Goal: Information Seeking & Learning: Find specific fact

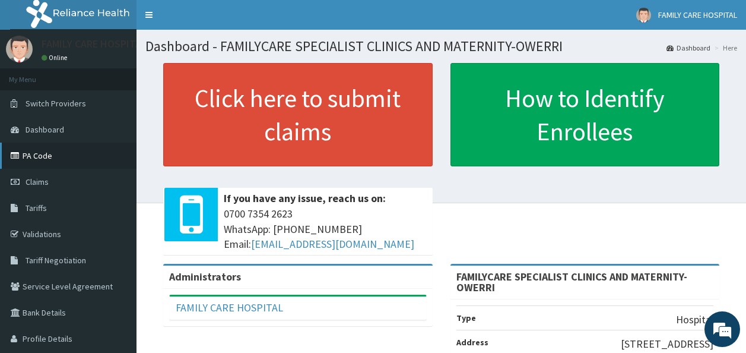
drag, startPoint x: 0, startPoint y: 0, endPoint x: 42, endPoint y: 155, distance: 160.5
click at [42, 155] on link "PA Code" at bounding box center [68, 155] width 137 height 26
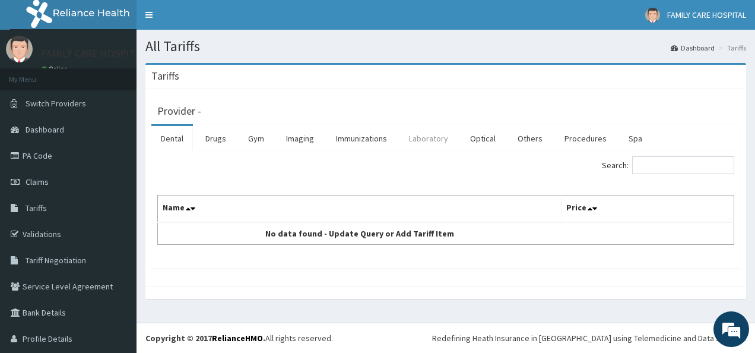
click at [426, 139] on link "Laboratory" at bounding box center [428, 138] width 58 height 25
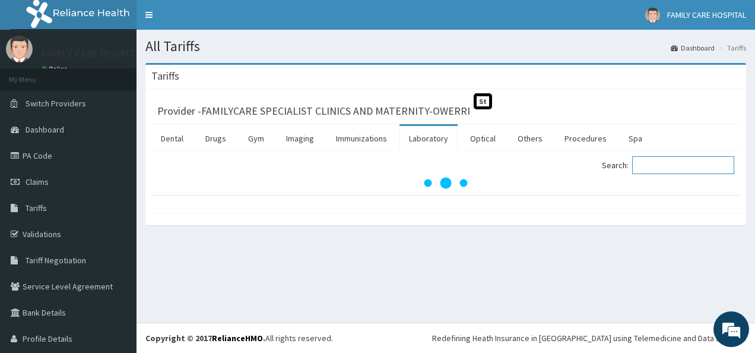
click at [665, 166] on input "Search:" at bounding box center [683, 165] width 102 height 18
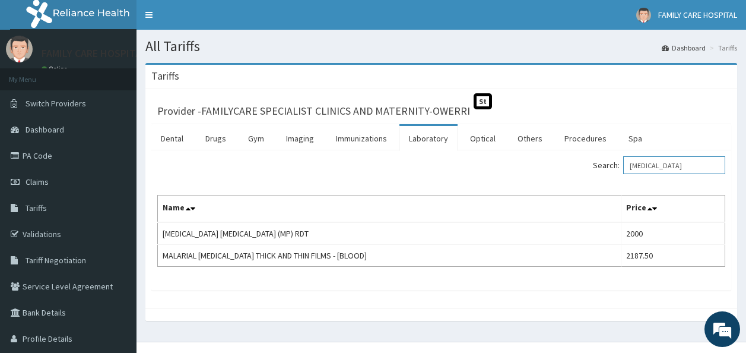
type input "MALARIA"
click at [217, 138] on link "Drugs" at bounding box center [216, 138] width 40 height 25
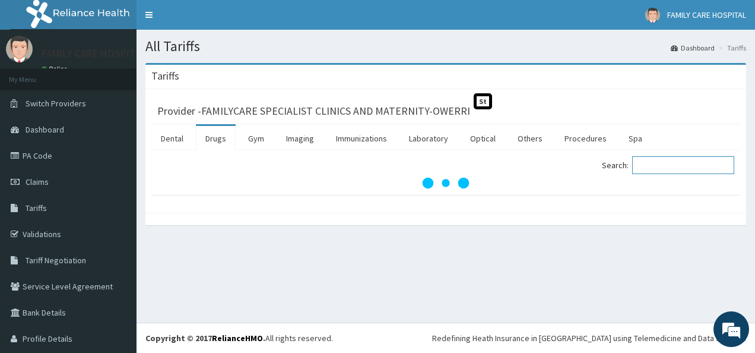
click at [669, 168] on input "Search:" at bounding box center [683, 165] width 102 height 18
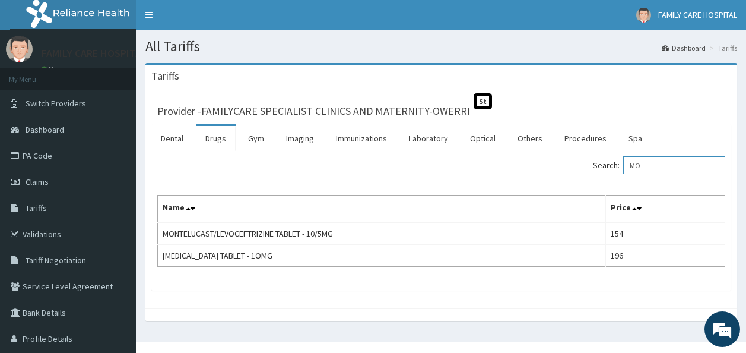
type input "M"
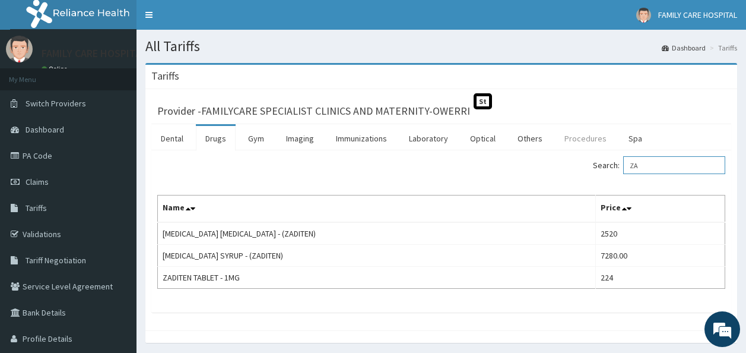
type input "Z"
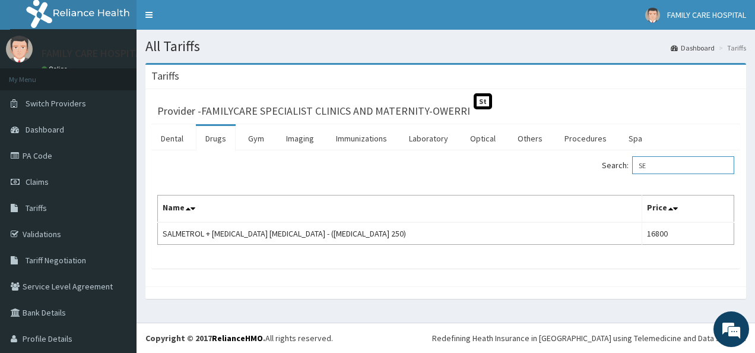
type input "S"
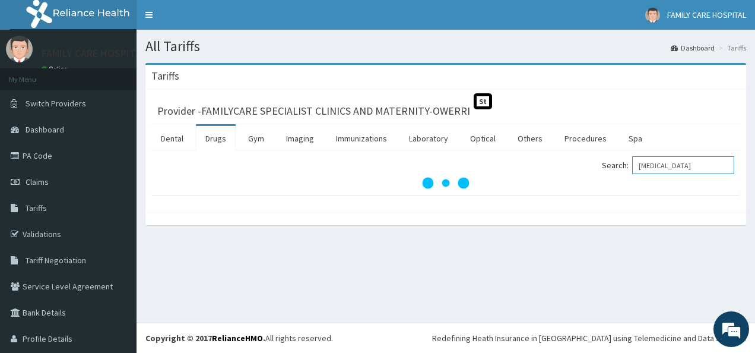
type input "INHALER"
